Goal: Transaction & Acquisition: Purchase product/service

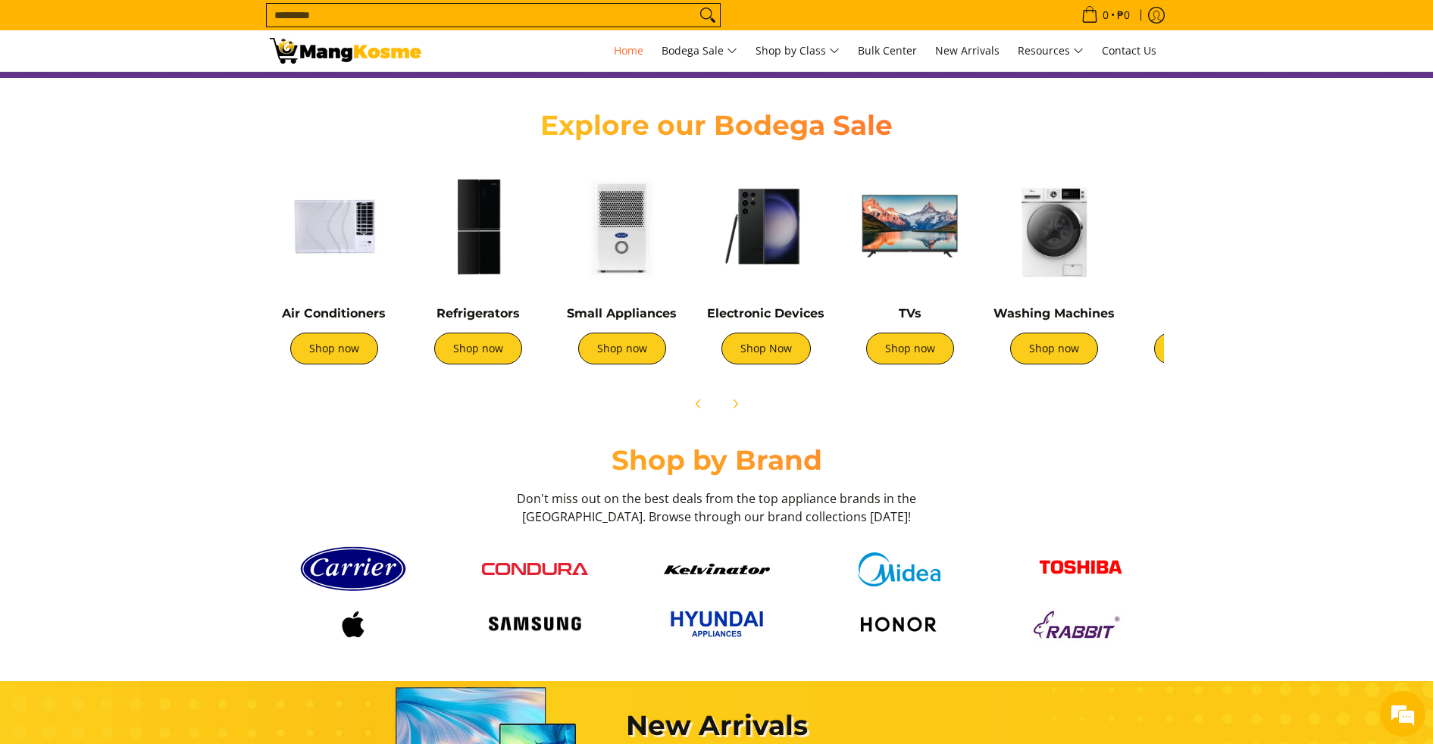
click at [769, 230] on img at bounding box center [766, 226] width 129 height 129
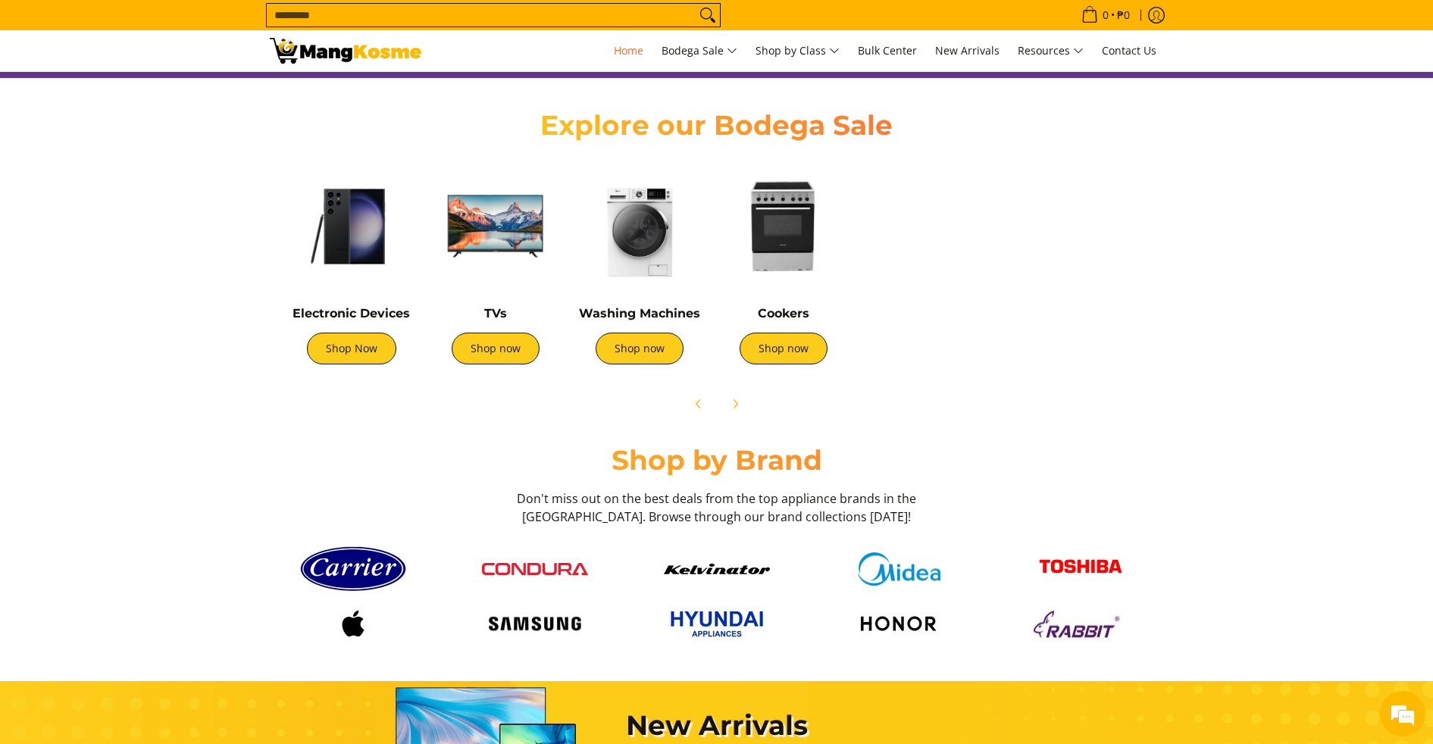
scroll to position [0, 418]
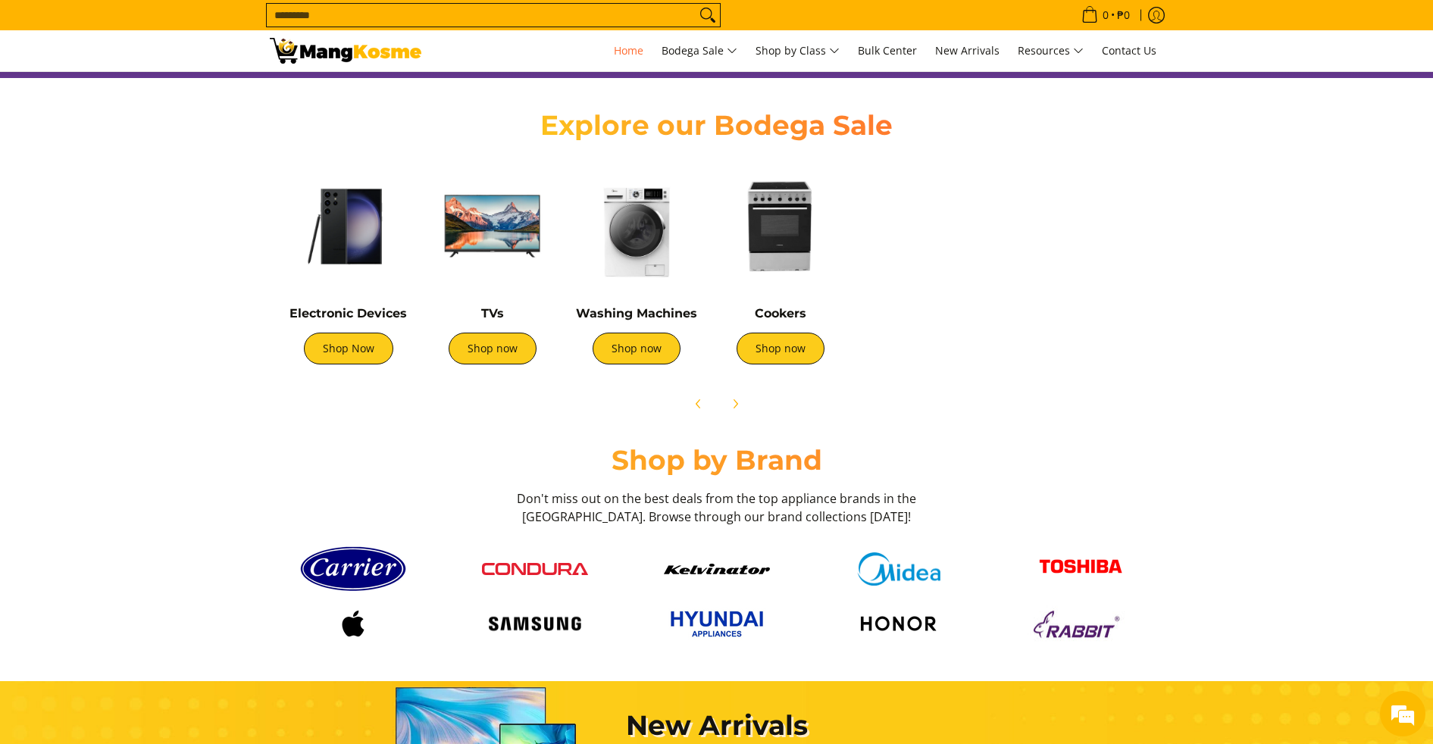
drag, startPoint x: 1117, startPoint y: 253, endPoint x: 699, endPoint y: 250, distance: 417.5
click at [699, 250] on img at bounding box center [636, 226] width 129 height 129
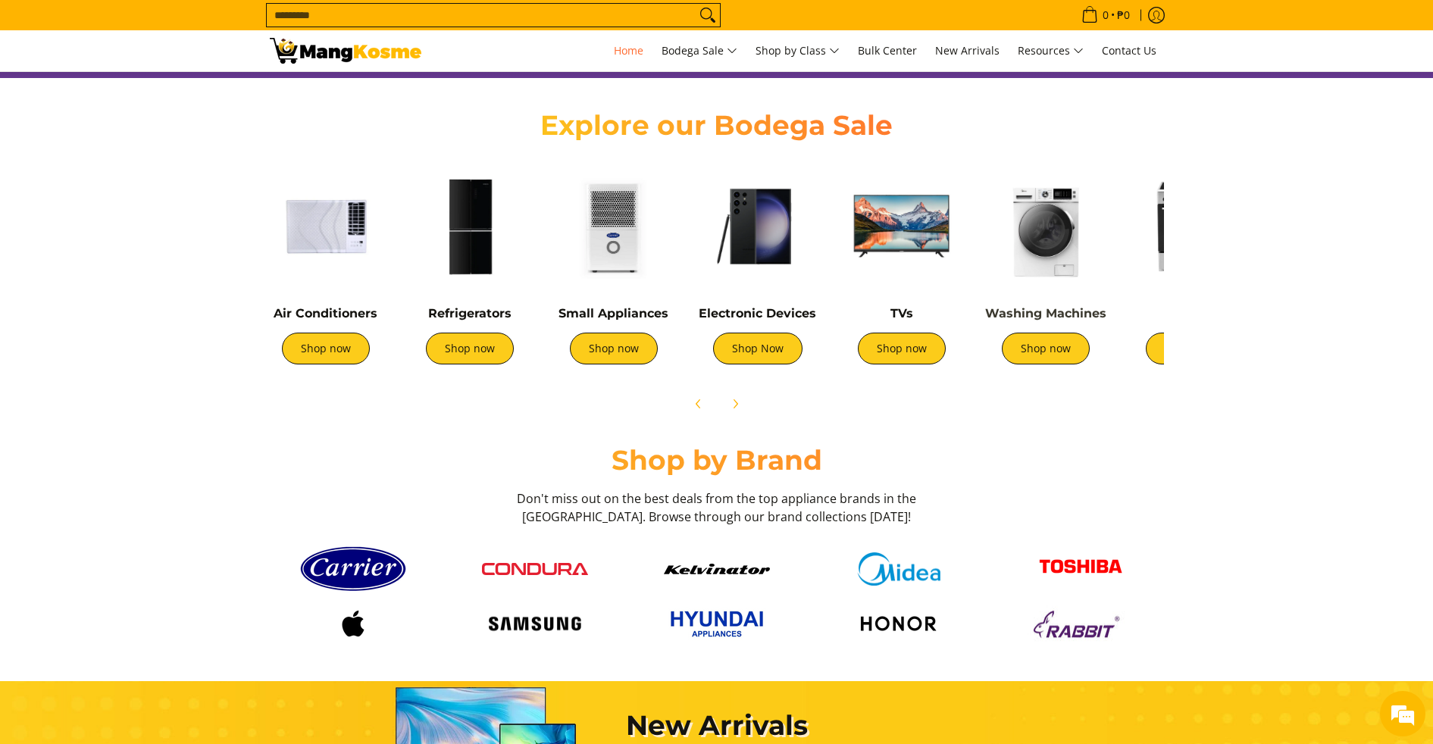
scroll to position [0, 0]
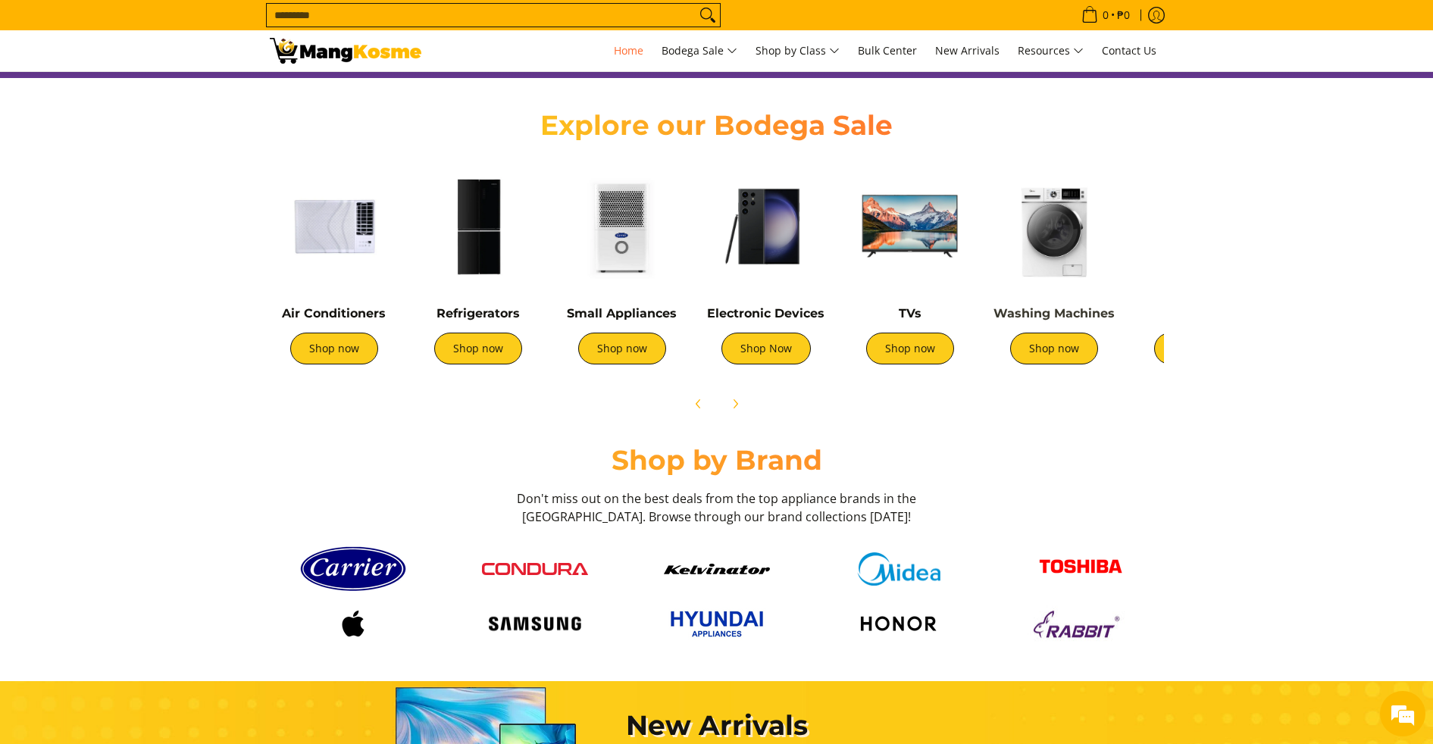
drag, startPoint x: 775, startPoint y: 276, endPoint x: 1102, endPoint y: 307, distance: 328.1
click at [1102, 307] on div "Washing Machines Shop now" at bounding box center [1054, 270] width 129 height 217
click at [641, 352] on link "Shop now" at bounding box center [622, 349] width 88 height 32
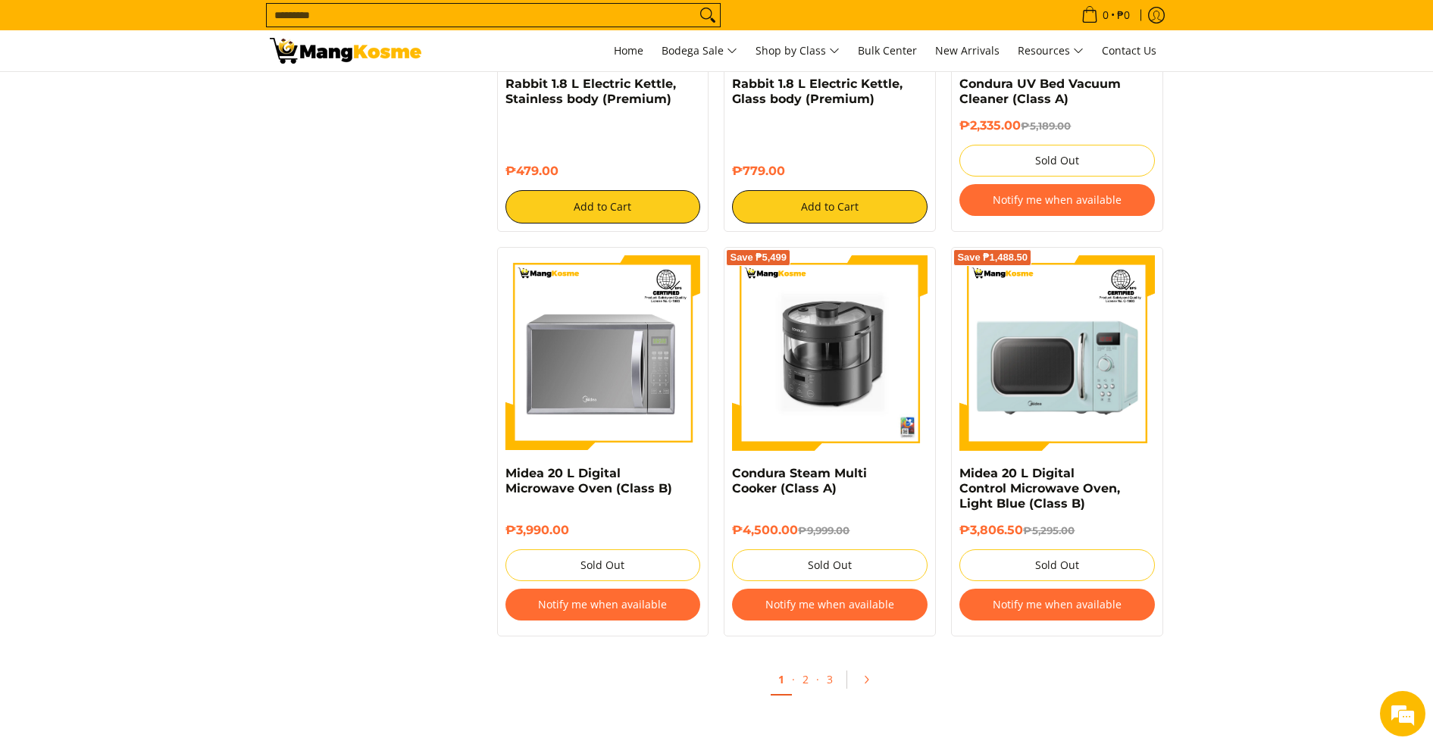
scroll to position [2842, 0]
